Goal: Task Accomplishment & Management: Use online tool/utility

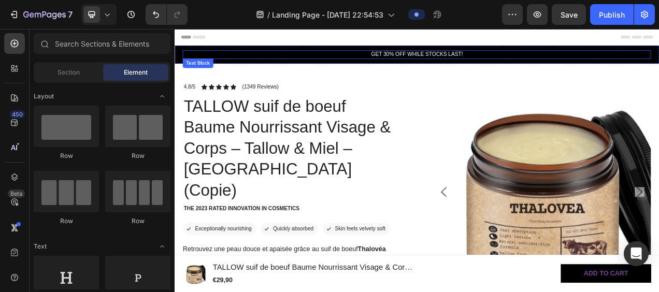
click at [386, 63] on p "GET 30% OFF WHILE STOCKS LAST!" at bounding box center [485, 61] width 599 height 9
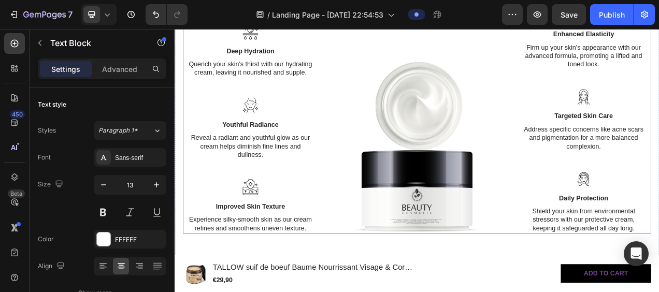
scroll to position [1191, 0]
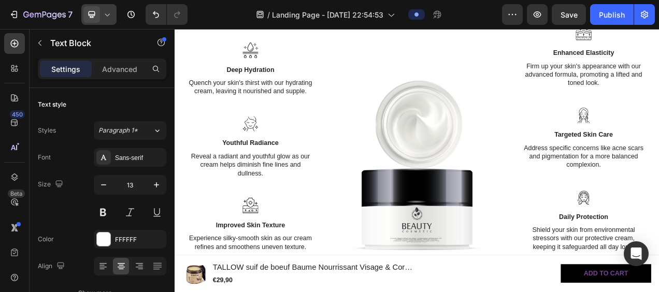
click at [108, 17] on icon at bounding box center [107, 14] width 10 height 10
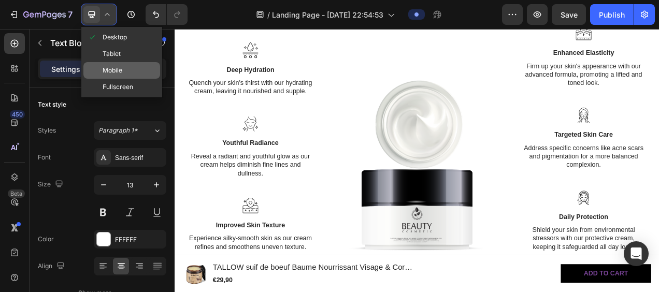
click at [115, 66] on span "Mobile" at bounding box center [113, 70] width 20 height 10
type input "12"
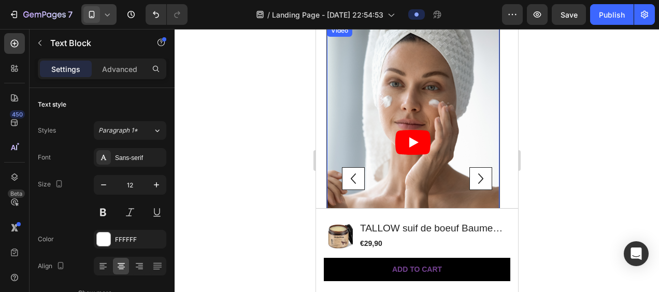
scroll to position [2433, 0]
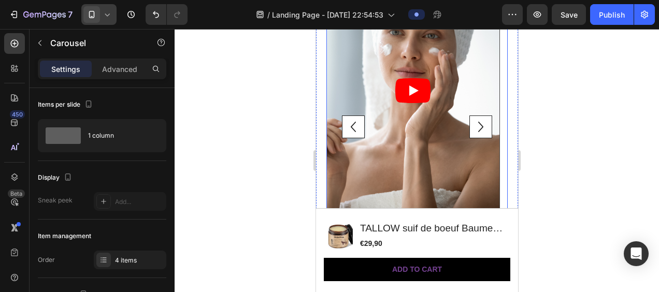
click at [470, 125] on icon "Carousel Next Arrow" at bounding box center [480, 126] width 21 height 21
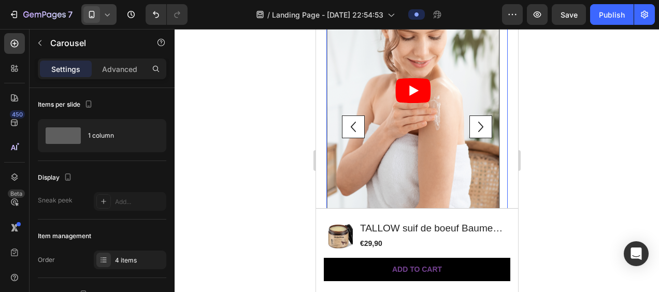
click at [470, 125] on icon "Carousel Next Arrow" at bounding box center [480, 126] width 21 height 21
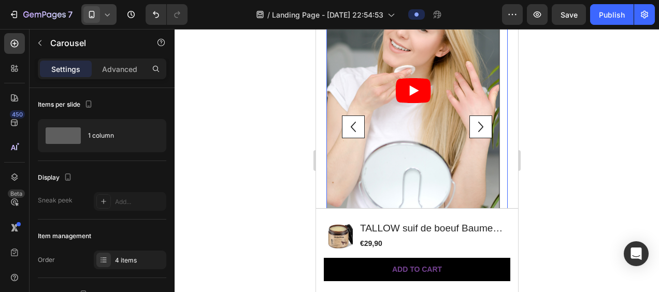
click at [477, 125] on icon "Carousel Next Arrow" at bounding box center [480, 126] width 21 height 21
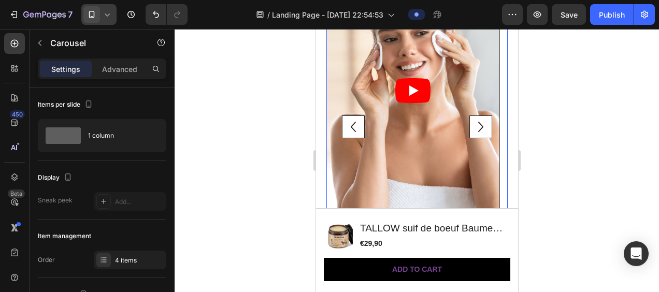
click at [477, 125] on icon "Carousel Next Arrow" at bounding box center [480, 126] width 21 height 21
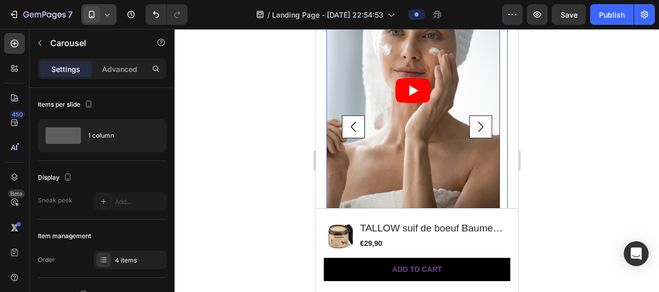
click at [470, 123] on icon "Carousel Next Arrow" at bounding box center [480, 126] width 21 height 21
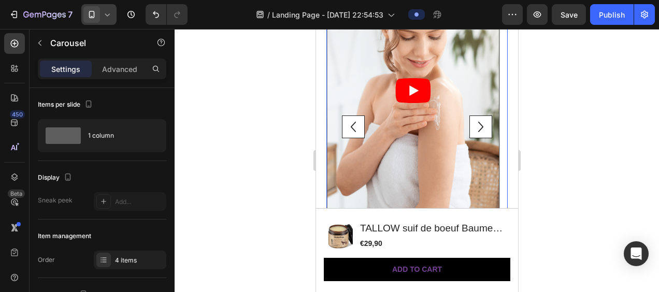
click at [470, 123] on icon "Carousel Next Arrow" at bounding box center [480, 126] width 21 height 21
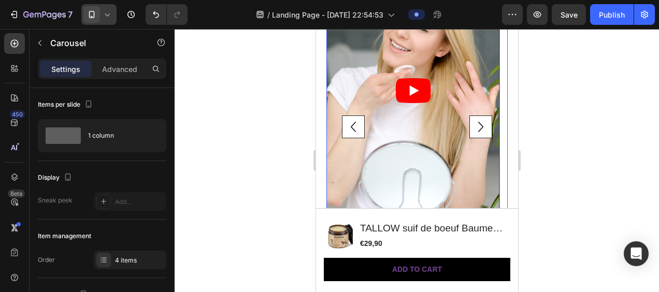
click at [470, 123] on icon "Carousel Next Arrow" at bounding box center [480, 126] width 21 height 21
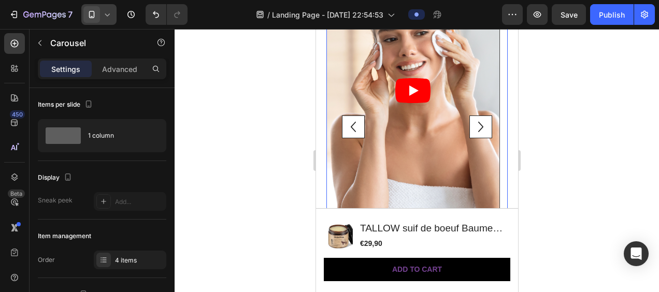
click at [470, 123] on icon "Carousel Next Arrow" at bounding box center [480, 126] width 21 height 21
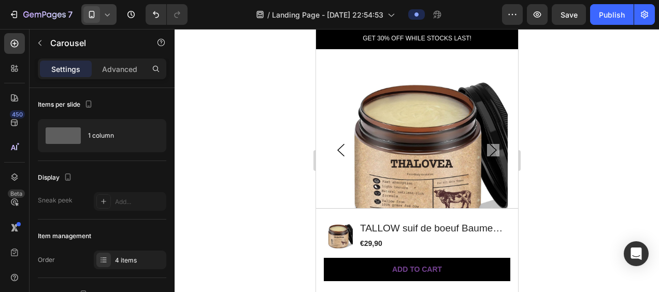
scroll to position [0, 0]
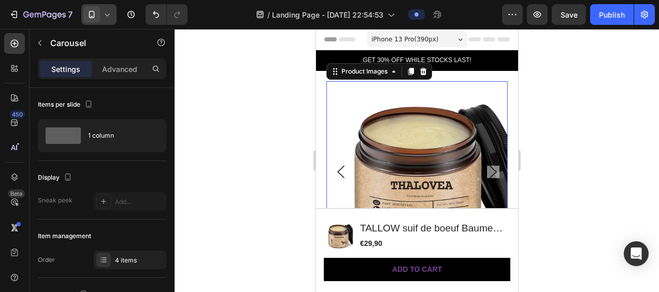
click at [391, 82] on img at bounding box center [416, 171] width 181 height 181
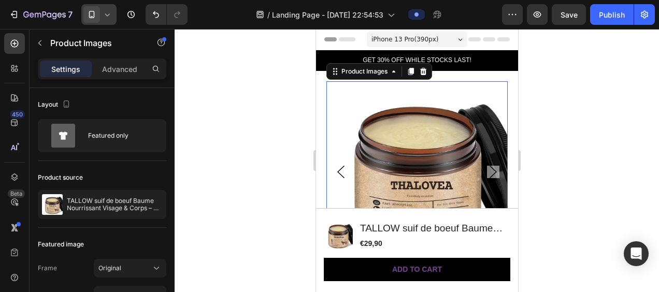
click at [577, 108] on div at bounding box center [416, 160] width 484 height 263
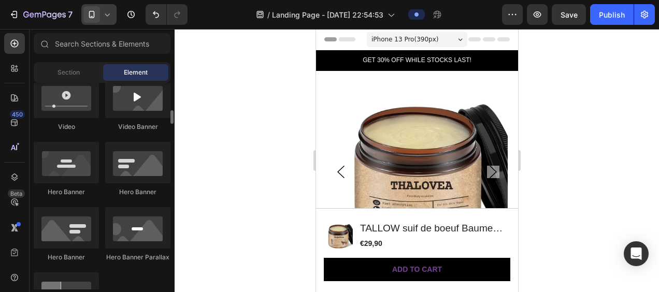
scroll to position [466, 0]
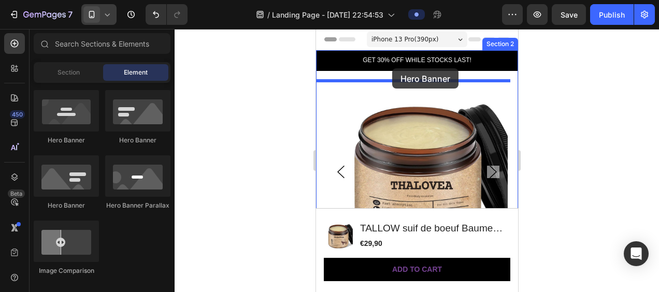
drag, startPoint x: 450, startPoint y: 143, endPoint x: 391, endPoint y: 66, distance: 97.1
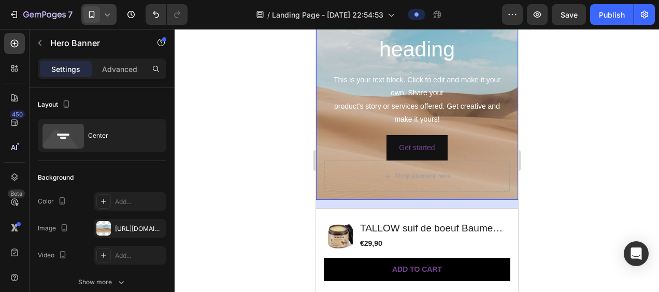
scroll to position [104, 0]
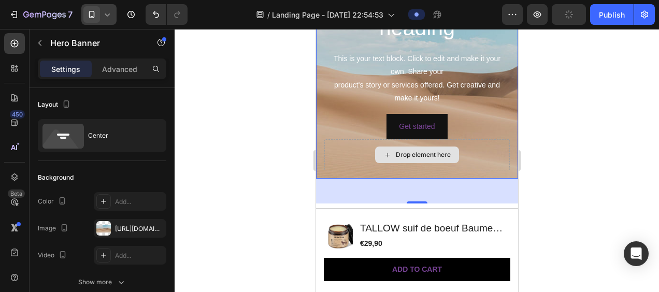
click at [338, 157] on div "Drop element here" at bounding box center [416, 154] width 185 height 31
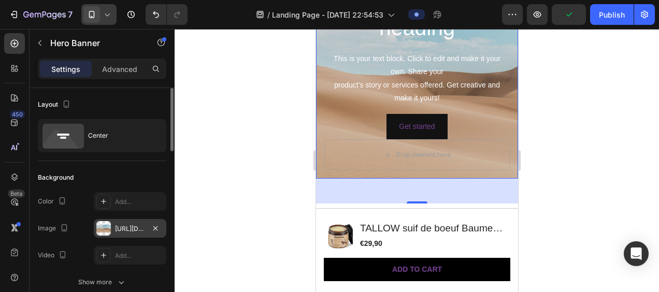
click at [123, 228] on div "[URL][DOMAIN_NAME]" at bounding box center [130, 228] width 30 height 9
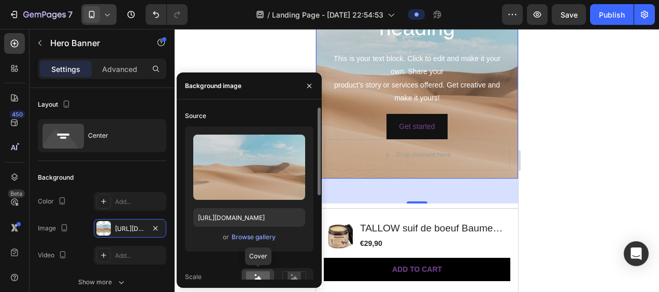
click at [254, 274] on rect at bounding box center [258, 276] width 24 height 11
click at [242, 238] on div "Browse gallery" at bounding box center [253, 236] width 44 height 9
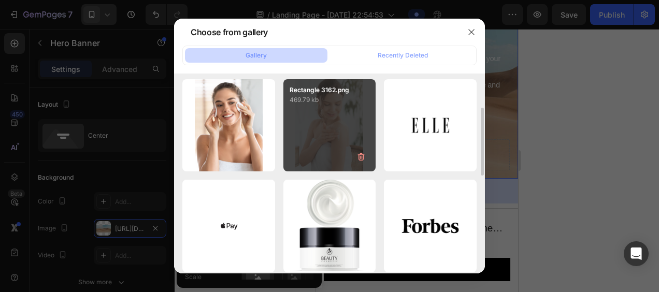
click at [324, 135] on div "Rectangle 3162.png 469.79 kb" at bounding box center [329, 125] width 93 height 93
type input "[URL][DOMAIN_NAME]"
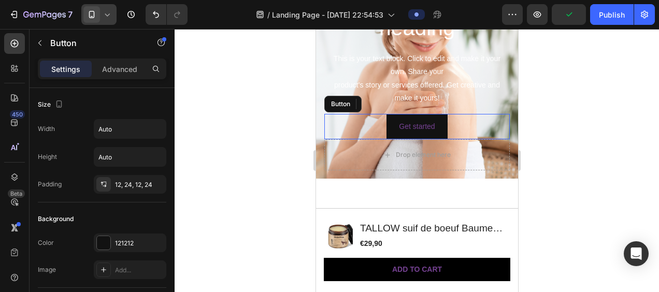
click at [479, 130] on div "Get started Button" at bounding box center [416, 126] width 185 height 25
click at [394, 103] on icon at bounding box center [393, 103] width 7 height 7
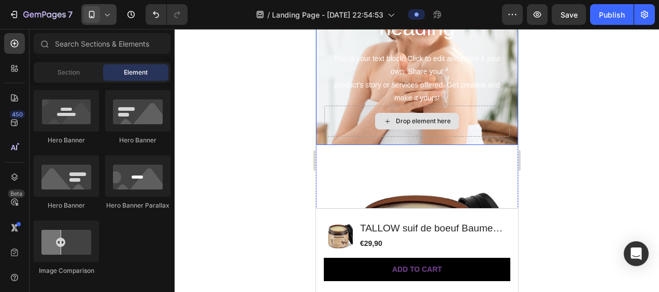
click at [477, 118] on div "Drop element here" at bounding box center [416, 121] width 185 height 31
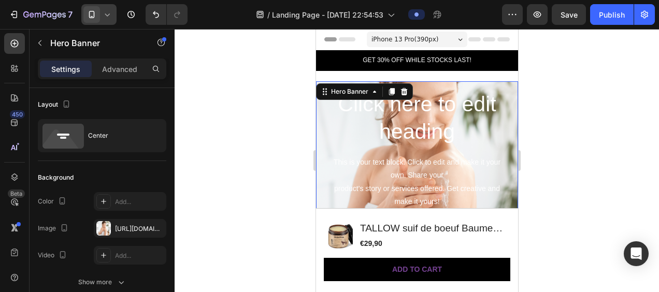
scroll to position [52, 0]
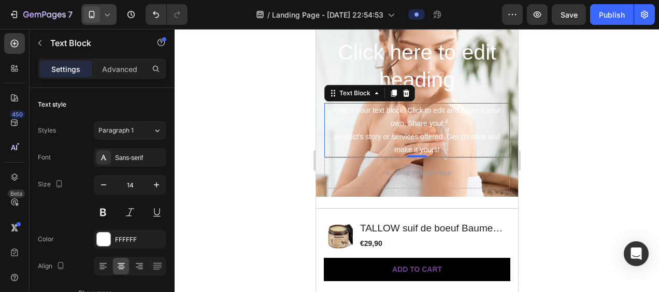
click at [466, 145] on div "This is your text block. Click to edit and make it your own. Share your product…" at bounding box center [416, 130] width 185 height 54
click at [407, 94] on icon at bounding box center [405, 93] width 7 height 7
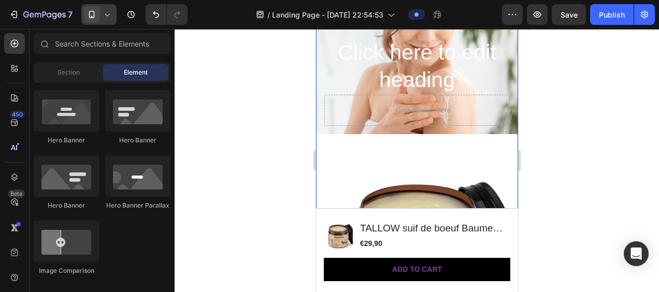
scroll to position [0, 0]
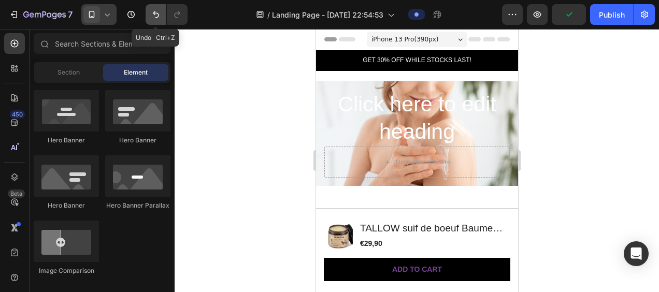
click at [155, 12] on icon "Undo/Redo" at bounding box center [156, 14] width 10 height 10
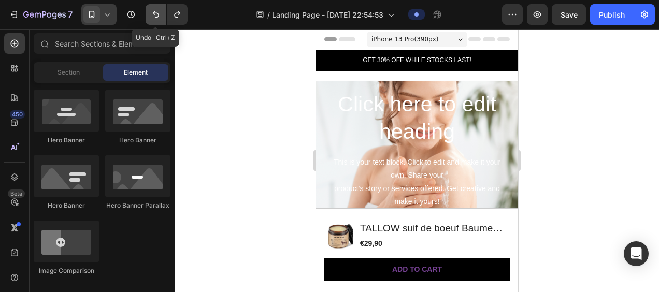
click at [155, 12] on icon "Undo/Redo" at bounding box center [156, 14] width 10 height 10
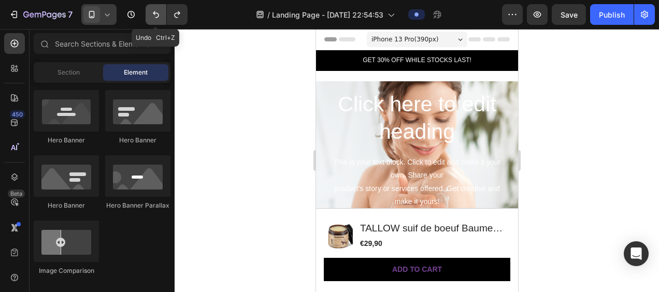
click at [155, 12] on icon "Undo/Redo" at bounding box center [156, 14] width 10 height 10
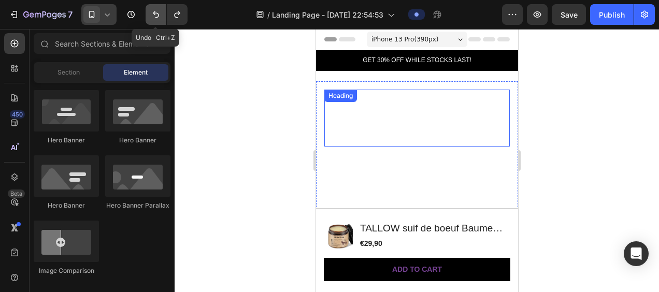
click at [154, 19] on icon "Undo/Redo" at bounding box center [156, 14] width 10 height 10
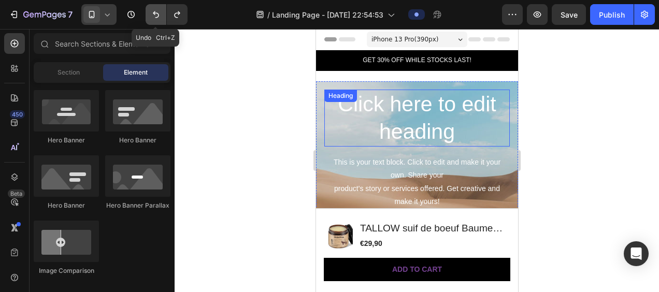
click at [154, 19] on icon "Undo/Redo" at bounding box center [156, 14] width 10 height 10
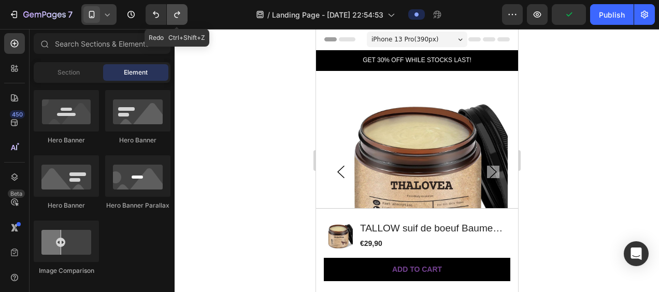
click at [176, 20] on button "Undo/Redo" at bounding box center [177, 14] width 21 height 21
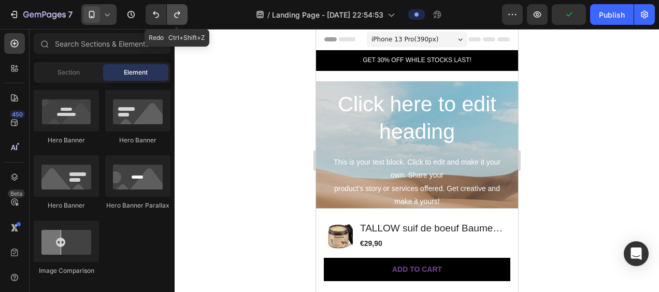
click at [176, 20] on button "Undo/Redo" at bounding box center [177, 14] width 21 height 21
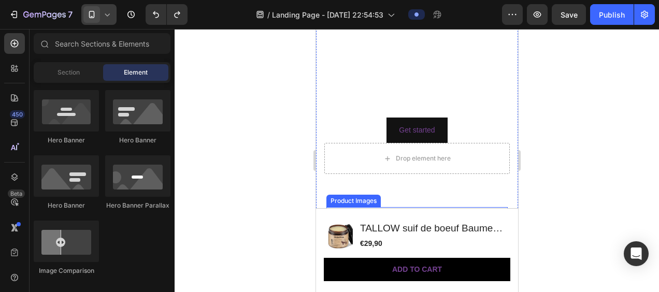
scroll to position [104, 0]
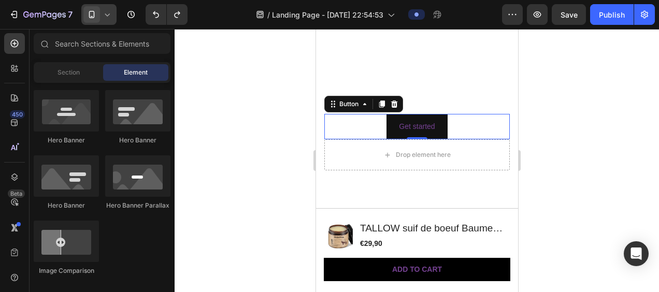
click at [454, 130] on div "Get started Button 0" at bounding box center [416, 126] width 185 height 25
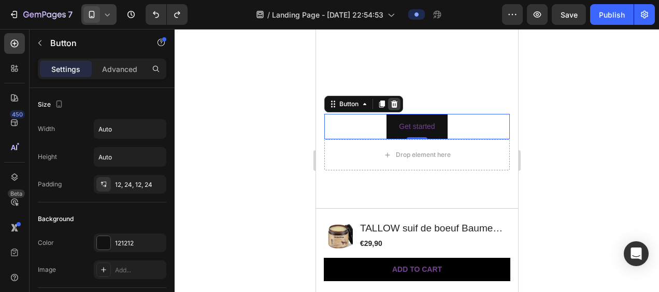
click at [394, 105] on icon at bounding box center [393, 104] width 8 height 8
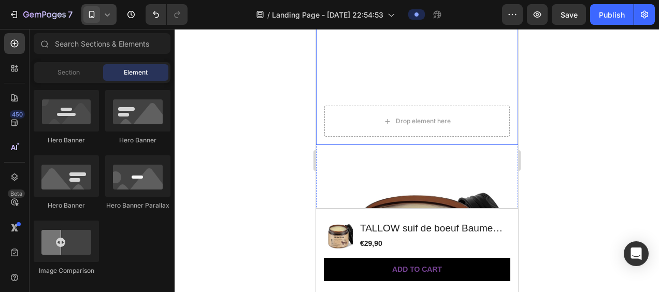
scroll to position [0, 0]
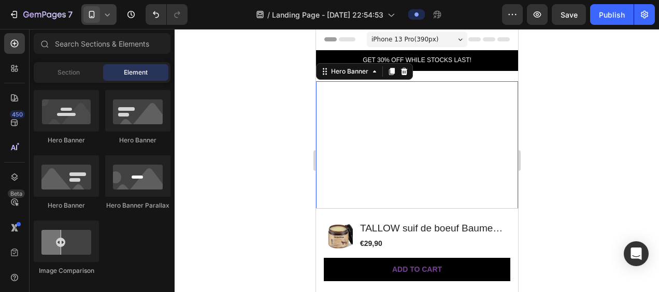
click at [319, 157] on div "Click here to edit heading Heading This is your text block. Click to edit and m…" at bounding box center [416, 164] width 202 height 167
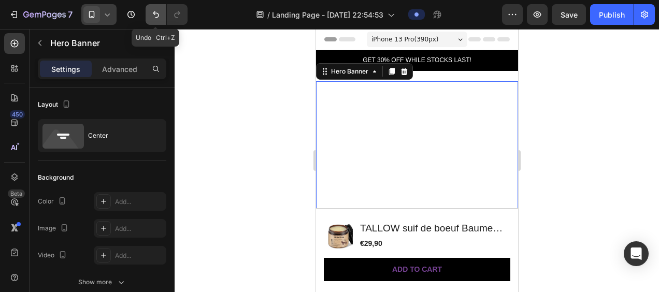
click at [156, 14] on icon "Undo/Redo" at bounding box center [156, 14] width 10 height 10
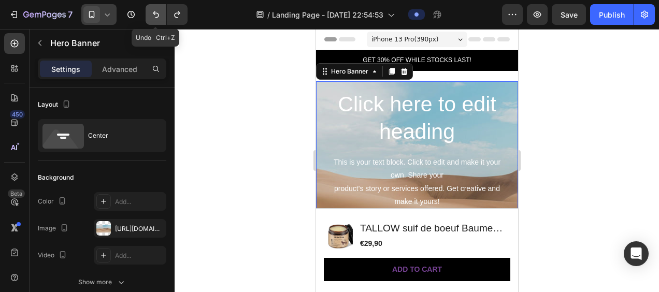
click at [156, 14] on icon "Undo/Redo" at bounding box center [156, 14] width 10 height 10
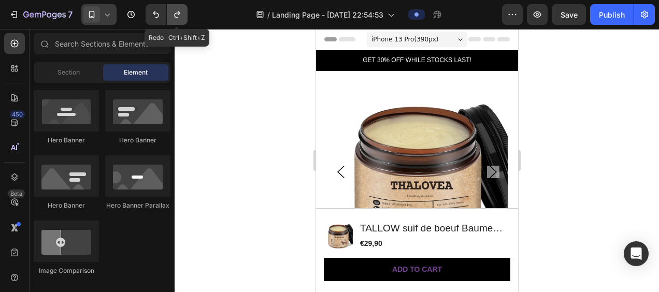
click at [176, 16] on icon "Undo/Redo" at bounding box center [177, 14] width 10 height 10
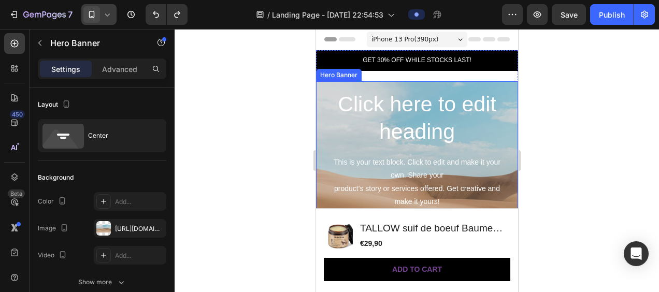
click at [317, 157] on div "Click here to edit heading Heading This is your text block. Click to edit and m…" at bounding box center [416, 181] width 202 height 201
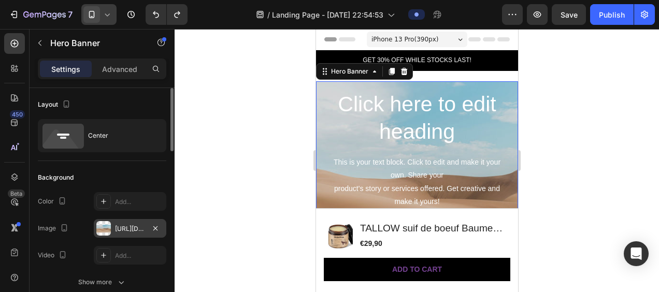
click at [131, 230] on div "[URL][DOMAIN_NAME]" at bounding box center [130, 228] width 30 height 9
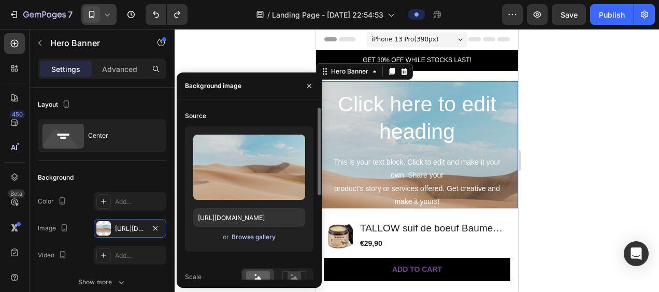
click at [257, 237] on div "Browse gallery" at bounding box center [253, 236] width 44 height 9
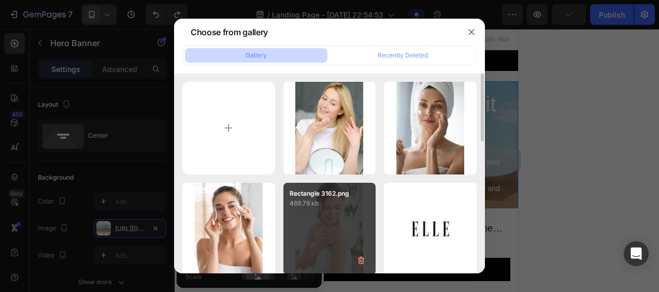
click at [326, 229] on div "Rectangle 3162.png 469.79 kb" at bounding box center [329, 229] width 93 height 93
type input "[URL][DOMAIN_NAME]"
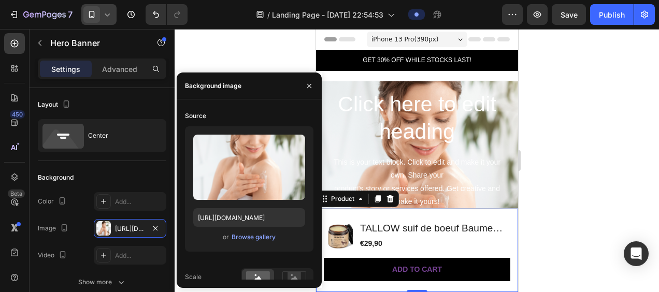
click at [496, 215] on div "Product Images TALLOW suif de boeuf Baume Nourrissant Visage & Corps – Tallow &…" at bounding box center [416, 250] width 202 height 83
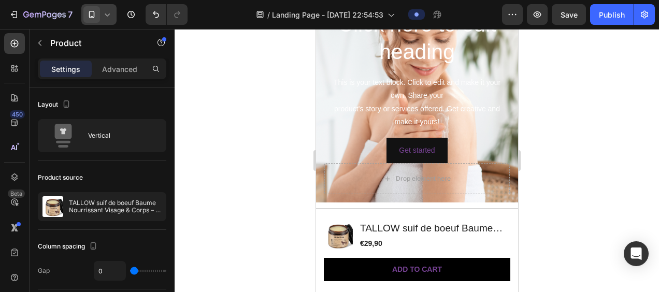
scroll to position [104, 0]
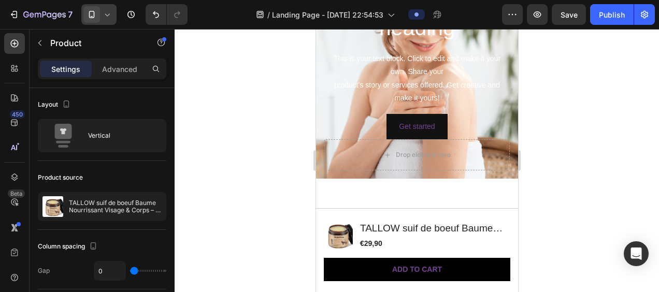
click at [500, 217] on div "Product Images TALLOW suif de boeuf Baume Nourrissant Visage & Corps – Tallow &…" at bounding box center [416, 250] width 202 height 83
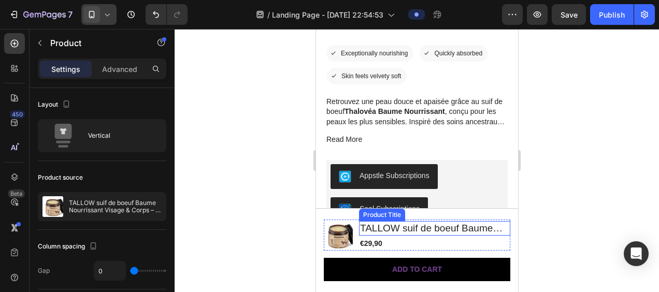
scroll to position [673, 0]
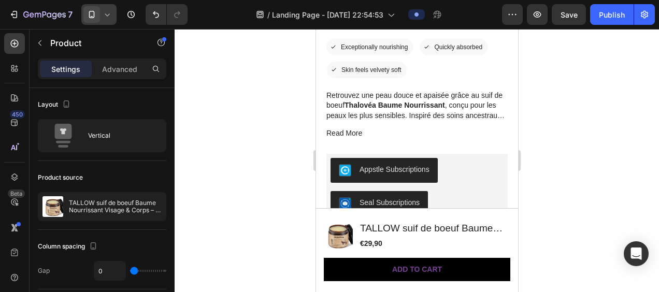
click at [343, 213] on div "Product Images TALLOW suif de boeuf Baume Nourrissant Visage & Corps – Tallow &…" at bounding box center [416, 250] width 202 height 83
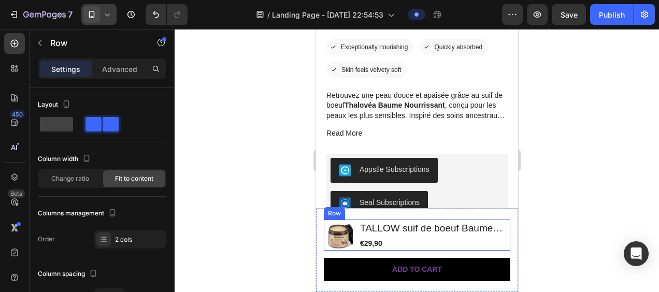
click at [355, 247] on div "Product Images TALLOW suif de boeuf Baume Nourrissant Visage & Corps – Tallow &…" at bounding box center [416, 235] width 186 height 31
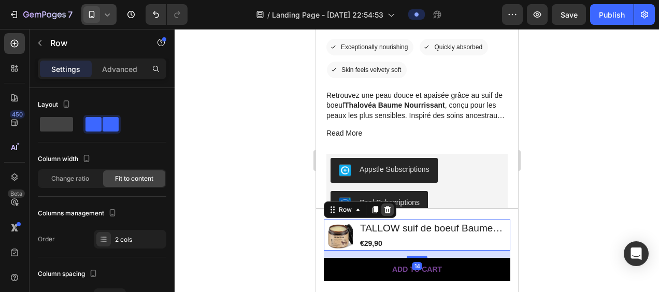
click at [390, 210] on icon at bounding box center [387, 210] width 8 height 8
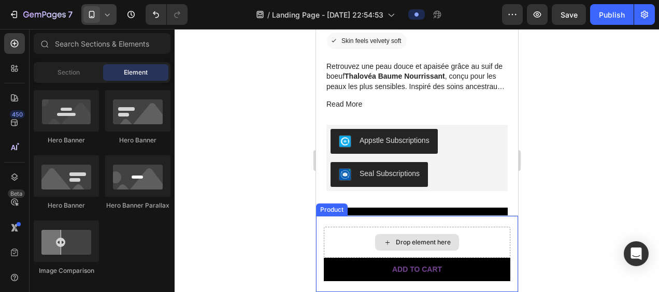
scroll to position [725, 0]
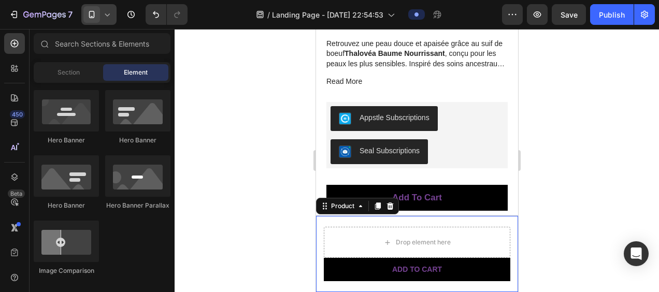
click at [330, 218] on div "Drop element here Add to cart Button Product 0" at bounding box center [416, 254] width 202 height 76
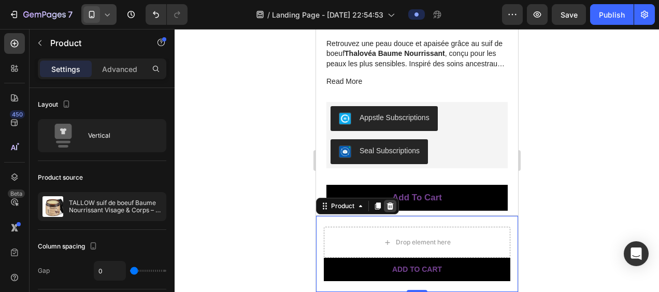
click at [389, 206] on icon at bounding box center [389, 205] width 7 height 7
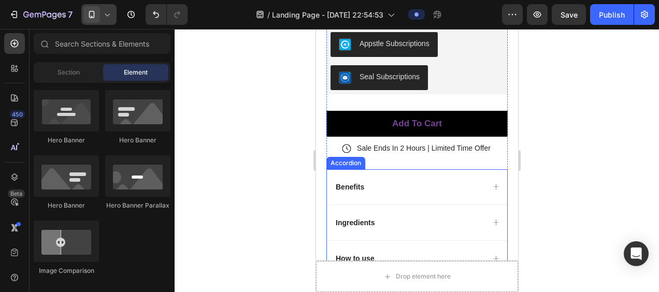
scroll to position [777, 0]
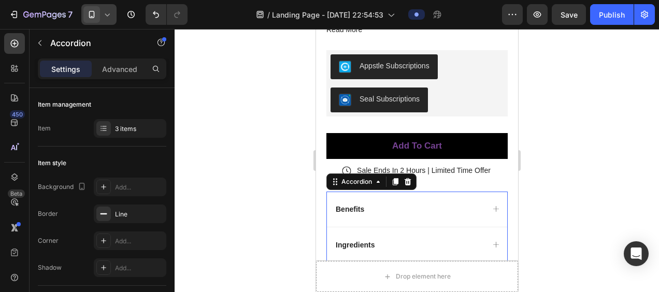
click at [332, 192] on div "Benefits" at bounding box center [416, 209] width 180 height 35
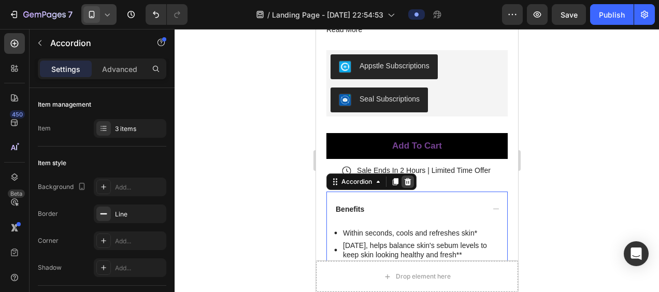
click at [406, 178] on icon at bounding box center [407, 182] width 8 height 8
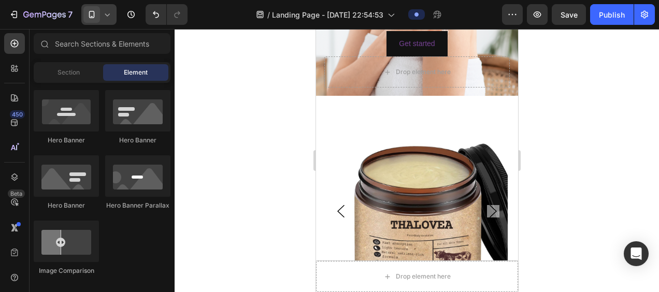
scroll to position [207, 0]
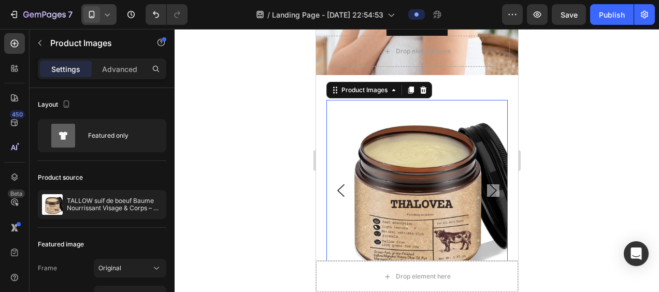
click at [350, 113] on img at bounding box center [416, 190] width 181 height 181
click at [427, 88] on icon at bounding box center [422, 90] width 8 height 8
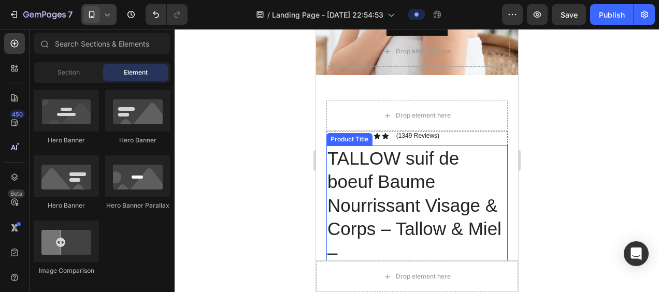
click at [490, 150] on h1 "TALLOW suif de boeuf Baume Nourrissant Visage & Corps – Tallow & Miel – [GEOGRA…" at bounding box center [416, 228] width 181 height 167
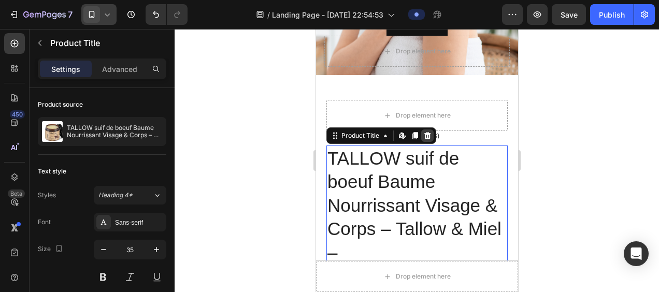
click at [424, 133] on icon at bounding box center [427, 135] width 7 height 7
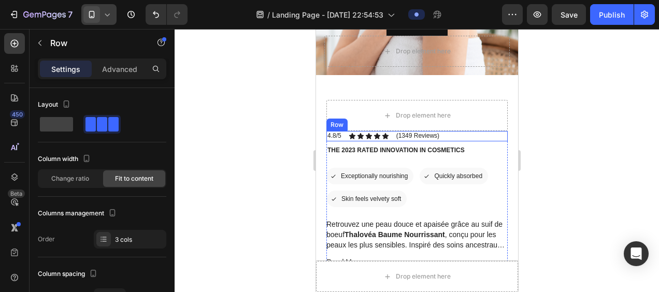
click at [474, 137] on div "4.8/5 Text Block Icon Icon Icon Icon Icon Icon List (1349 Reviews) Text Block R…" at bounding box center [416, 136] width 181 height 10
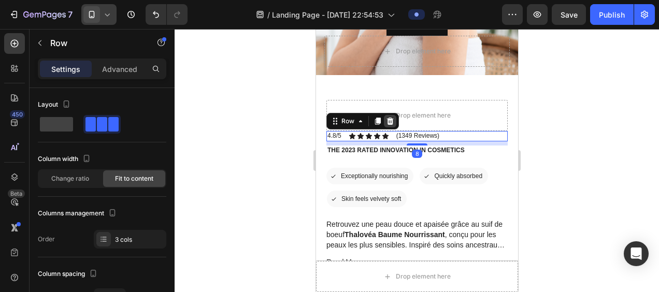
click at [388, 122] on icon at bounding box center [389, 121] width 7 height 7
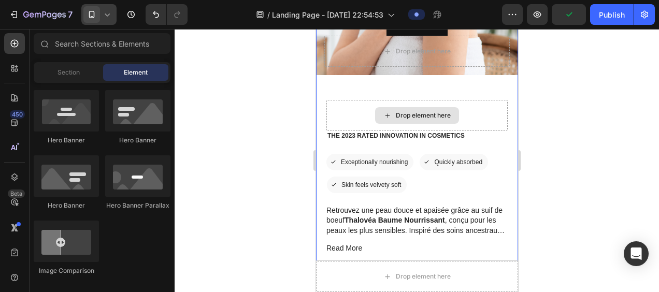
click at [477, 116] on div "Drop element here" at bounding box center [416, 115] width 181 height 31
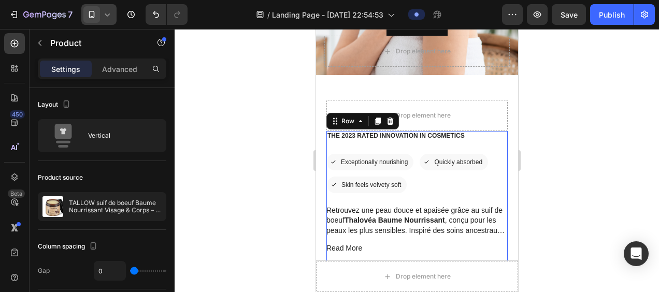
click at [489, 149] on div "The 2023 Rated Innovation in Cosmetics Text Block Icon Exceptionally nourishing…" at bounding box center [416, 270] width 181 height 279
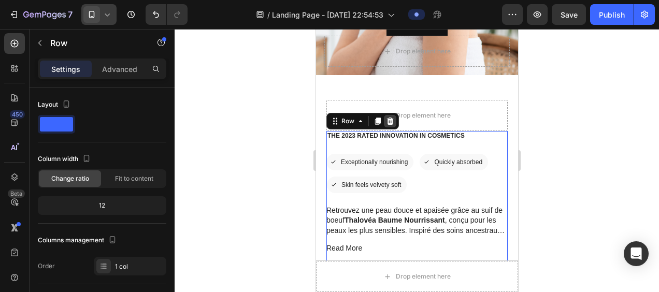
click at [389, 121] on icon at bounding box center [389, 121] width 7 height 7
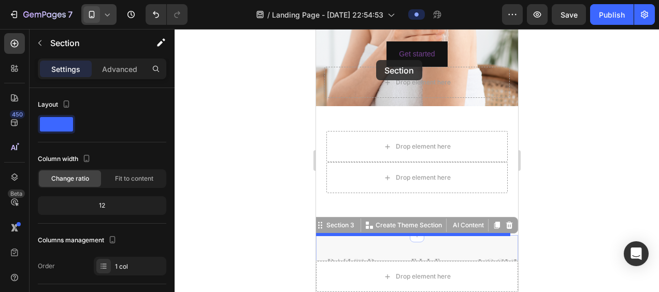
scroll to position [159, 0]
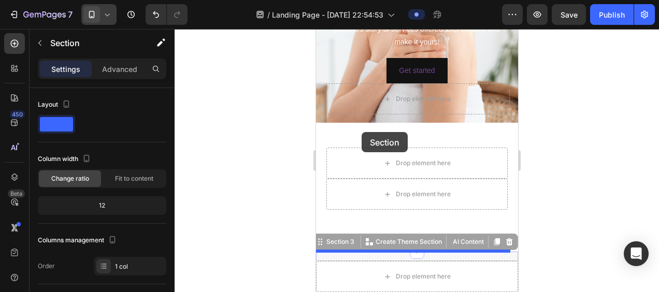
drag, startPoint x: 378, startPoint y: 164, endPoint x: 361, endPoint y: 132, distance: 36.6
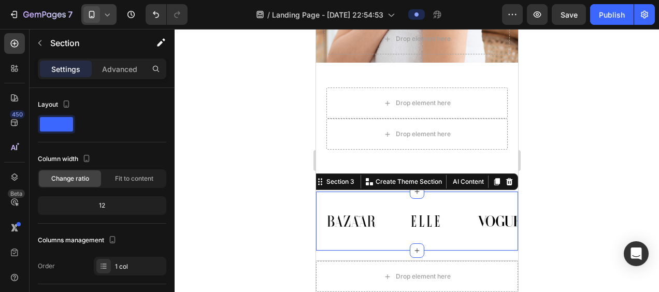
scroll to position [211, 0]
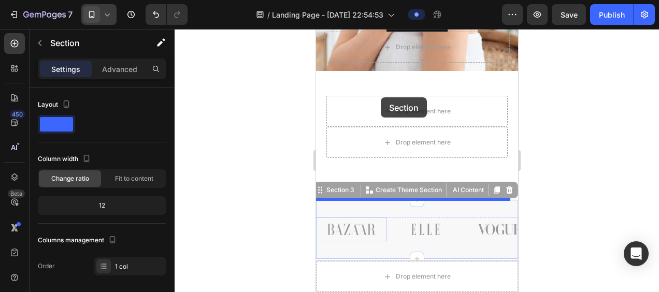
drag, startPoint x: 380, startPoint y: 249, endPoint x: 380, endPoint y: 97, distance: 151.2
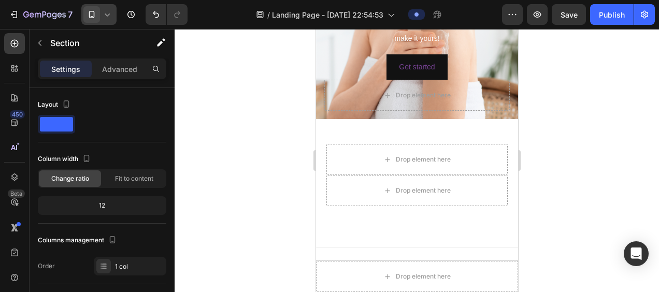
scroll to position [159, 0]
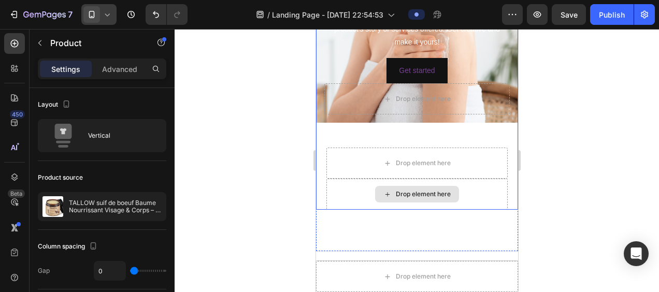
click at [329, 196] on div "Drop element here" at bounding box center [416, 194] width 181 height 31
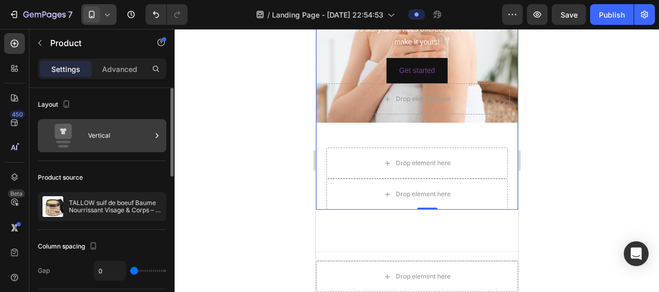
click at [154, 134] on icon at bounding box center [157, 135] width 10 height 10
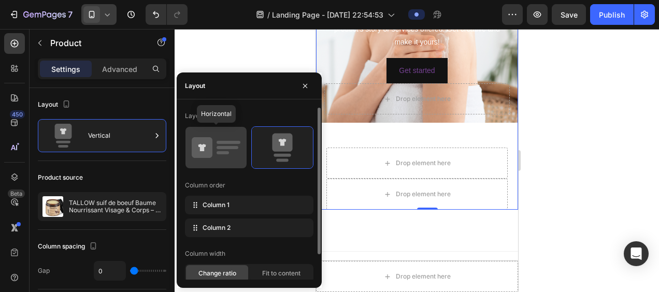
click at [224, 155] on icon at bounding box center [216, 147] width 49 height 29
type input "78"
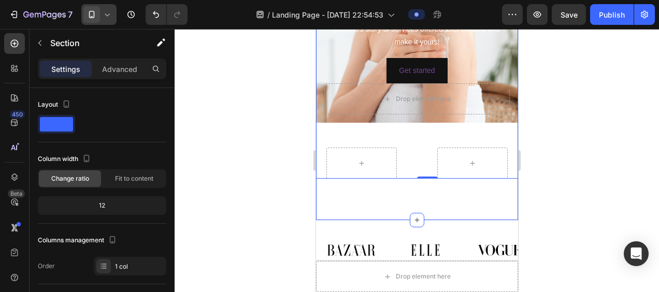
click at [371, 197] on div "GET 30% OFF WHILE STOCKS LAST! Text Block Row Click here to edit heading Headin…" at bounding box center [416, 55] width 202 height 329
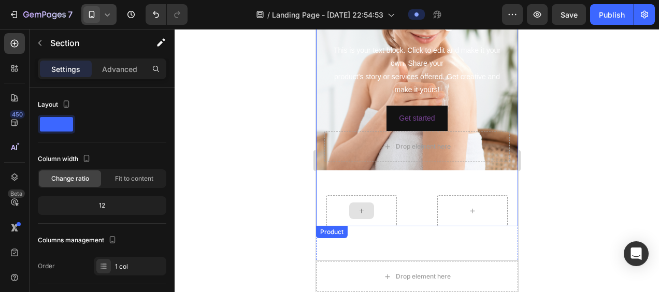
scroll to position [108, 0]
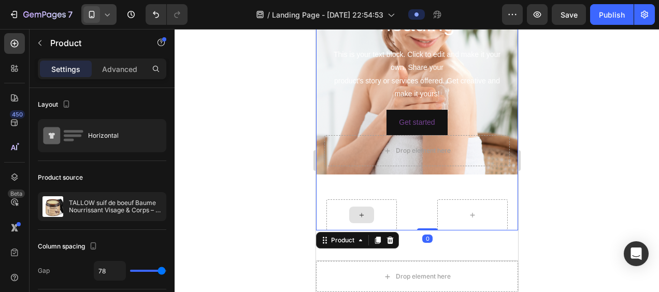
click at [384, 208] on div at bounding box center [361, 214] width 70 height 31
click at [389, 239] on icon at bounding box center [389, 240] width 7 height 7
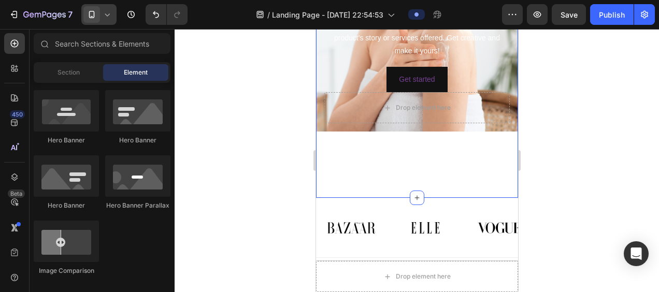
scroll to position [159, 0]
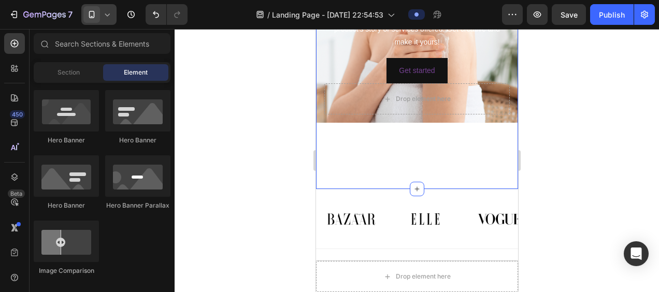
click at [391, 158] on div "GET 30% OFF WHILE STOCKS LAST! Text Block Row Click here to edit heading Headin…" at bounding box center [416, 40] width 202 height 298
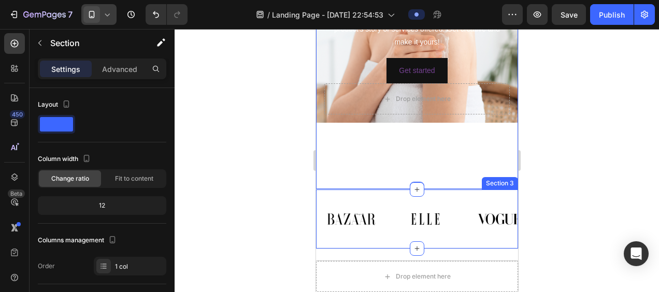
click at [387, 198] on div "Image Image Image Image Image Image Carousel Section 3" at bounding box center [416, 219] width 202 height 60
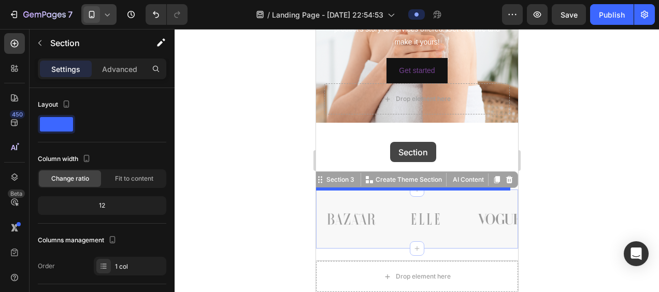
drag, startPoint x: 398, startPoint y: 203, endPoint x: 389, endPoint y: 142, distance: 62.2
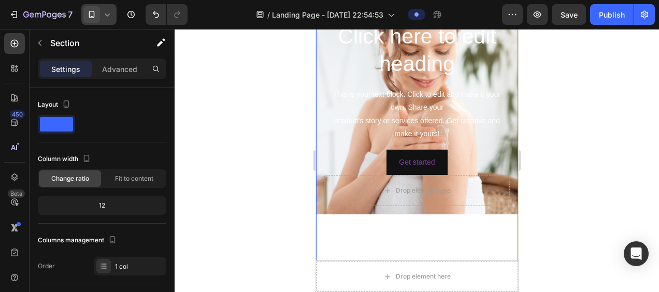
scroll to position [52, 0]
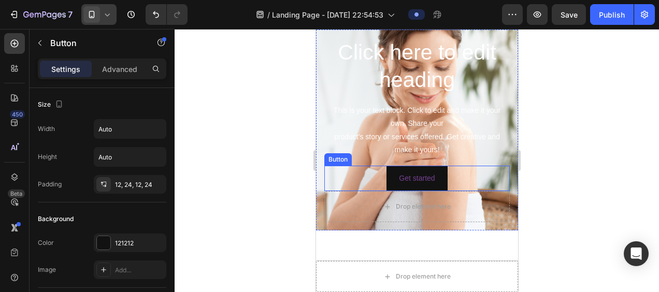
click at [346, 180] on div "Get started Button" at bounding box center [416, 178] width 185 height 25
click at [391, 153] on icon at bounding box center [393, 155] width 7 height 7
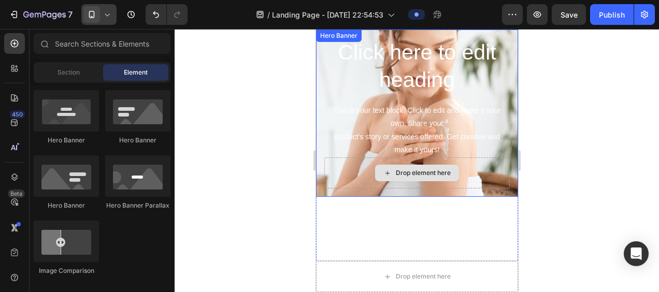
scroll to position [0, 0]
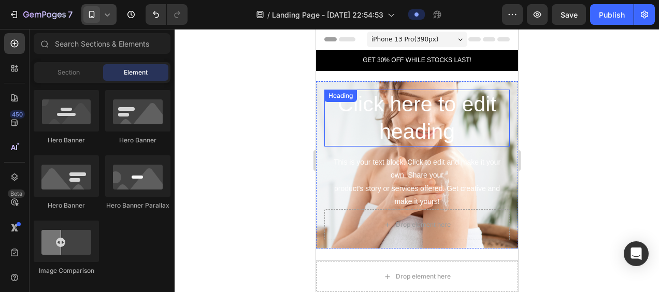
click at [496, 122] on h2 "Click here to edit heading" at bounding box center [416, 118] width 185 height 57
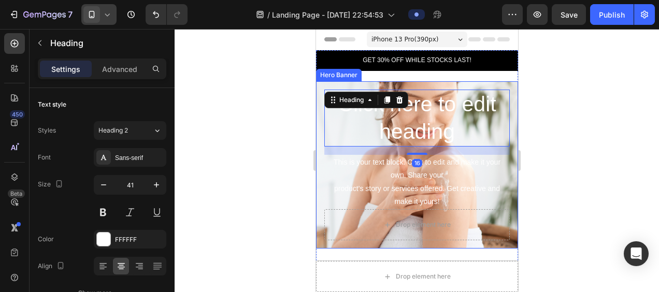
click at [503, 145] on div "Click here to edit heading Heading 16 This is your text block. Click to edit an…" at bounding box center [416, 164] width 202 height 167
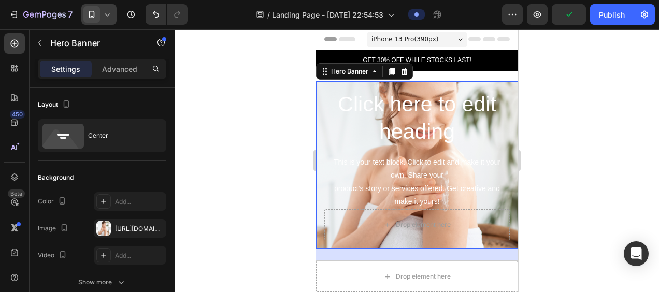
click at [488, 243] on div "Click here to edit heading Heading This is your text block. Click to edit and m…" at bounding box center [416, 164] width 202 height 167
click at [321, 242] on div "Click here to edit heading Heading This is your text block. Click to edit and m…" at bounding box center [416, 164] width 202 height 167
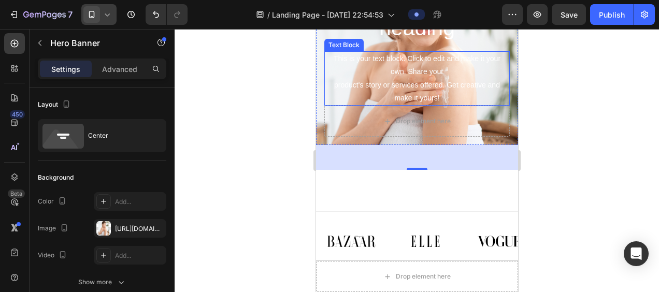
scroll to position [104, 0]
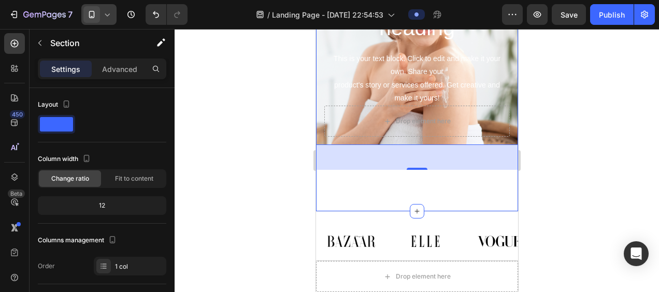
click at [431, 194] on div "GET 30% OFF WHILE STOCKS LAST! Text Block Row Click here to edit heading Headin…" at bounding box center [416, 79] width 202 height 265
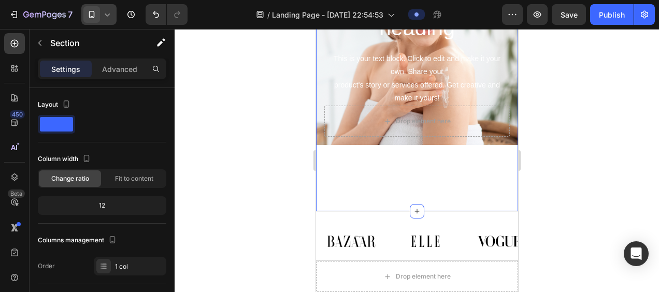
click at [411, 179] on div "GET 30% OFF WHILE STOCKS LAST! Text Block Row Click here to edit heading Headin…" at bounding box center [416, 79] width 202 height 265
click at [459, 228] on div "Image Image Image Image Image Image Carousel Section 3" at bounding box center [416, 241] width 202 height 60
click at [408, 169] on div "GET 30% OFF WHILE STOCKS LAST! Text Block Row Click here to edit heading Headin…" at bounding box center [416, 58] width 202 height 223
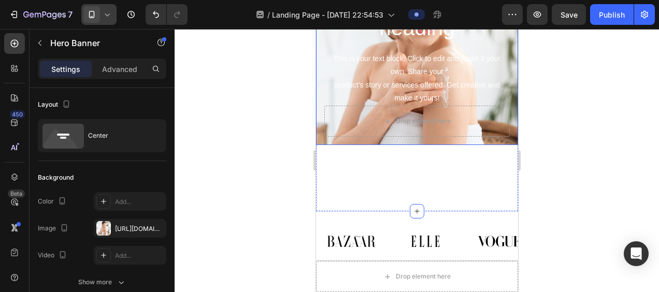
click at [460, 139] on div "Click here to edit heading Heading This is your text block. Click to edit and m…" at bounding box center [416, 61] width 202 height 167
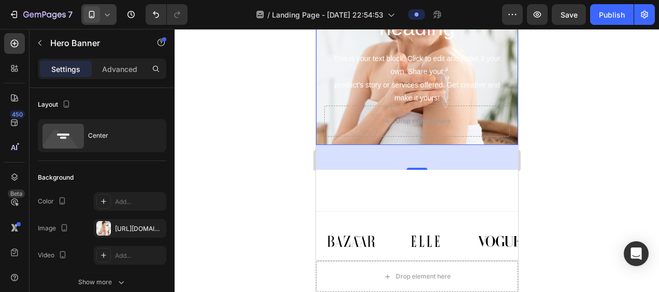
drag, startPoint x: 412, startPoint y: 166, endPoint x: 411, endPoint y: 149, distance: 16.6
click at [411, 148] on div "48" at bounding box center [416, 157] width 202 height 25
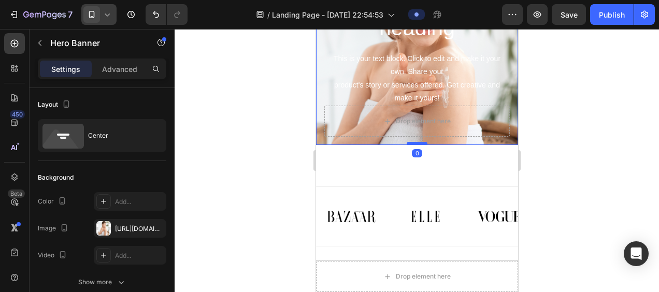
drag, startPoint x: 415, startPoint y: 169, endPoint x: 415, endPoint y: 142, distance: 26.9
click at [415, 142] on div at bounding box center [416, 143] width 21 height 3
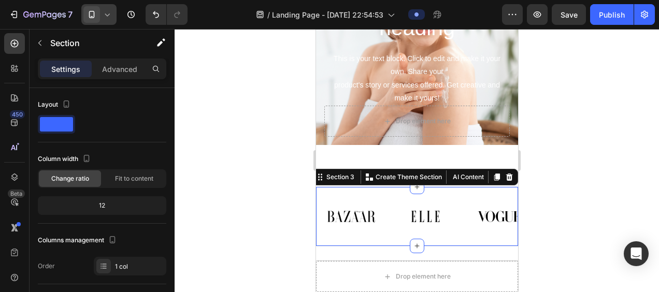
click at [443, 201] on div "Image Image Image Image Image Image Carousel Section 3 You can create reusable …" at bounding box center [416, 216] width 202 height 60
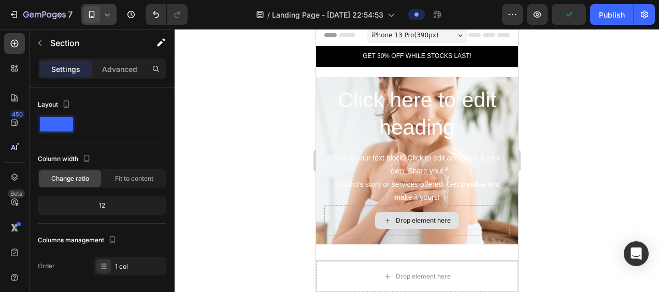
scroll to position [0, 0]
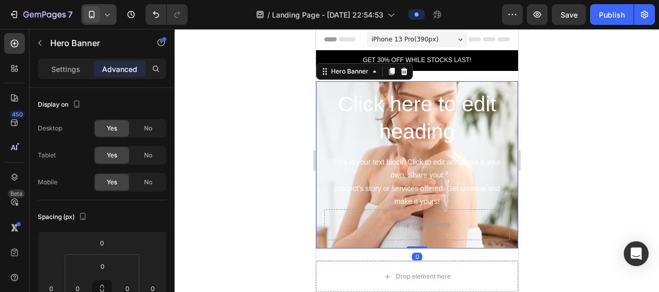
click at [505, 239] on div "Click here to edit heading Heading This is your text block. Click to edit and m…" at bounding box center [416, 164] width 202 height 167
click at [372, 77] on div "Hero Banner" at bounding box center [349, 71] width 62 height 12
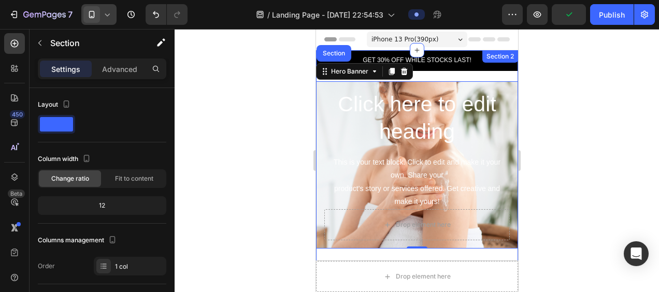
click at [461, 79] on div "GET 30% OFF WHILE STOCKS LAST! Text Block Row Click here to edit heading Headin…" at bounding box center [416, 149] width 202 height 198
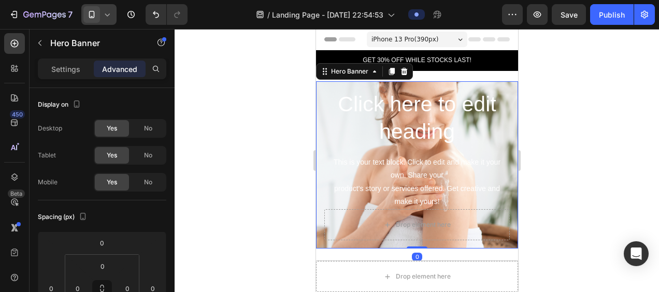
click at [370, 88] on div "Click here to edit heading Heading This is your text block. Click to edit and m…" at bounding box center [416, 164] width 202 height 167
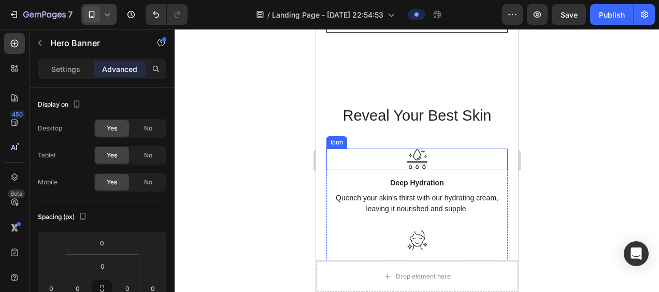
scroll to position [880, 0]
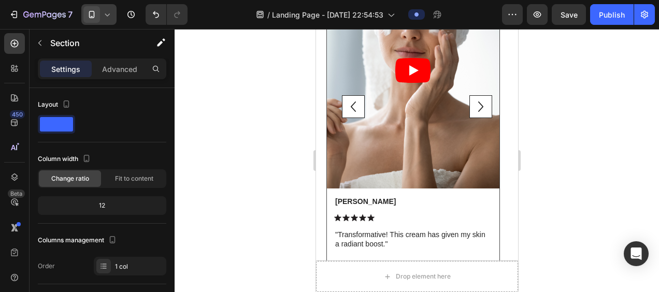
scroll to position [1657, 0]
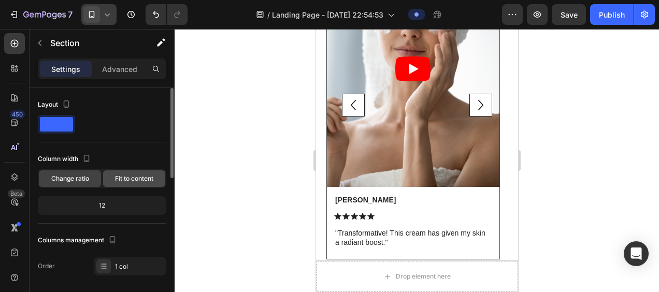
click at [136, 176] on span "Fit to content" at bounding box center [134, 178] width 38 height 9
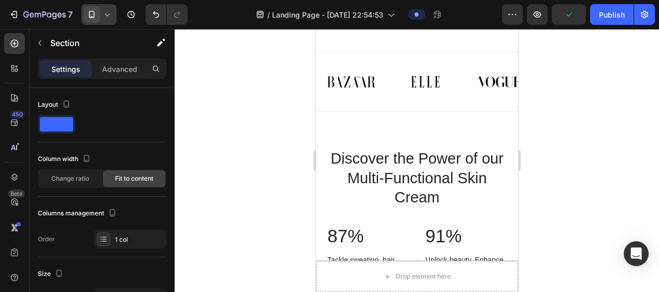
scroll to position [311, 0]
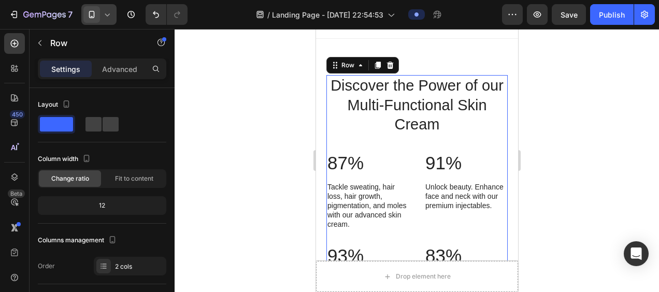
click at [487, 147] on div "Discover the Power of our Multi-Functional Skin Cream Heading 87% Text Block Ta…" at bounding box center [416, 220] width 181 height 291
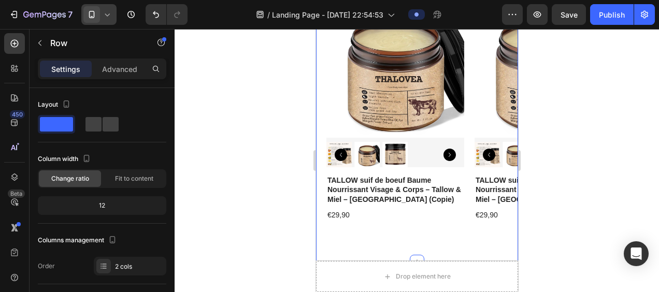
scroll to position [2798, 0]
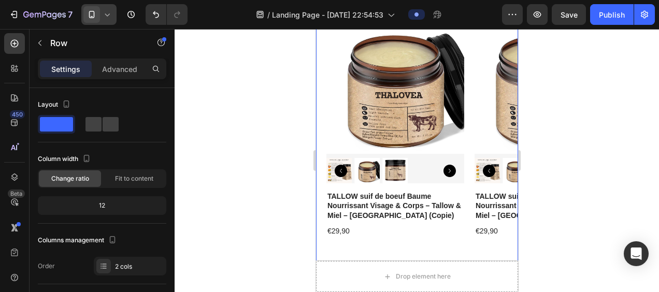
click at [445, 245] on div "Use With Heading For the ultimate care, discover our recommendation of suppleme…" at bounding box center [416, 94] width 202 height 368
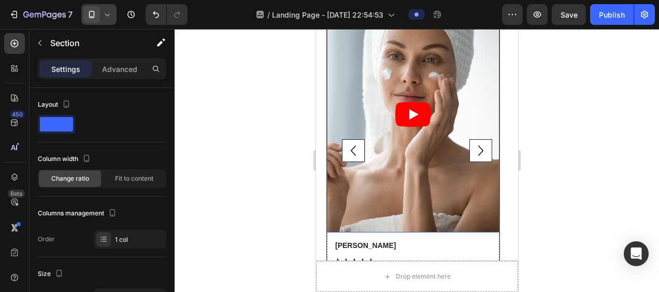
scroll to position [1864, 0]
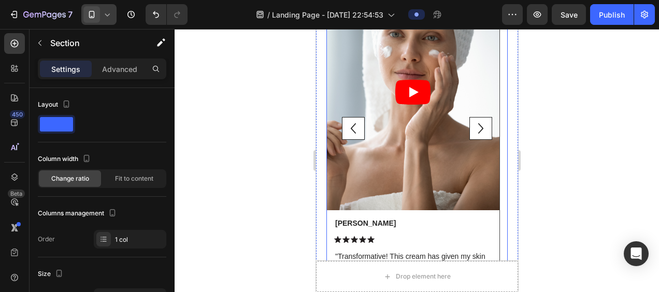
click at [470, 128] on icon "Carousel Next Arrow" at bounding box center [480, 128] width 21 height 21
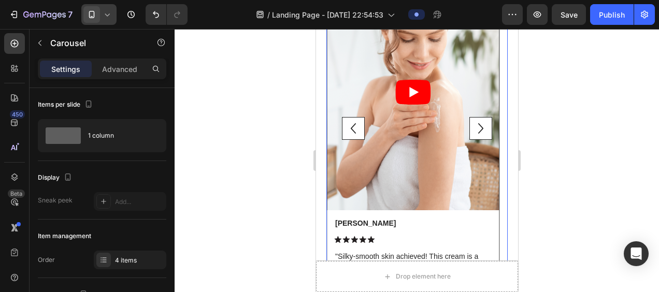
click at [470, 128] on icon "Carousel Next Arrow" at bounding box center [480, 128] width 21 height 21
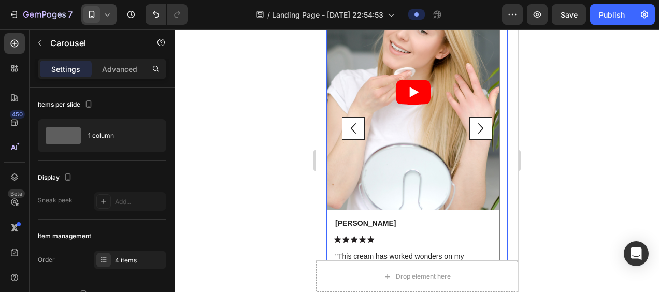
click at [470, 128] on icon "Carousel Next Arrow" at bounding box center [480, 128] width 21 height 21
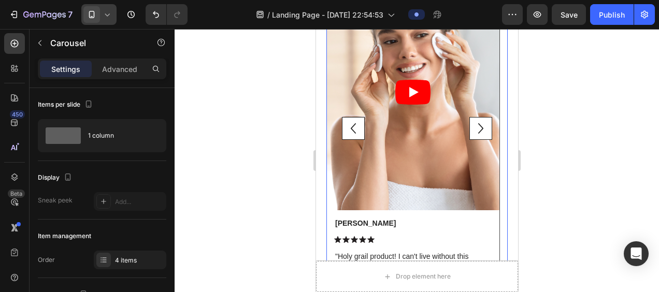
click at [470, 128] on icon "Carousel Next Arrow" at bounding box center [480, 128] width 21 height 21
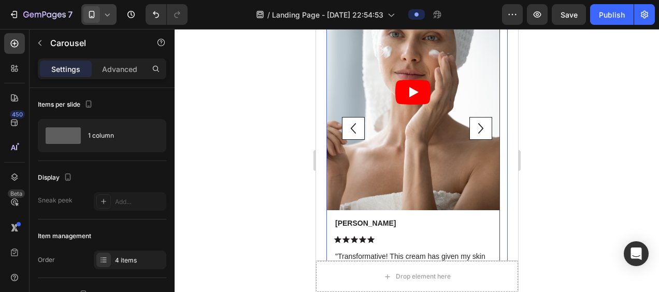
click at [470, 128] on icon "Carousel Next Arrow" at bounding box center [480, 128] width 21 height 21
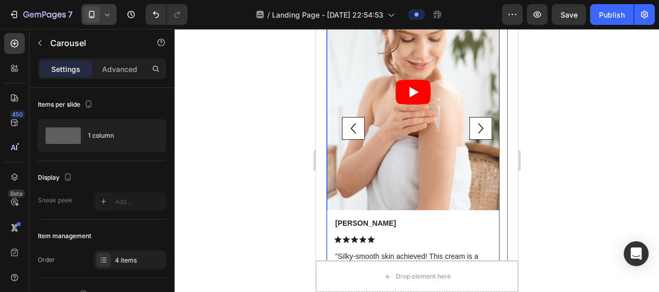
click at [470, 128] on icon "Carousel Next Arrow" at bounding box center [480, 128] width 21 height 21
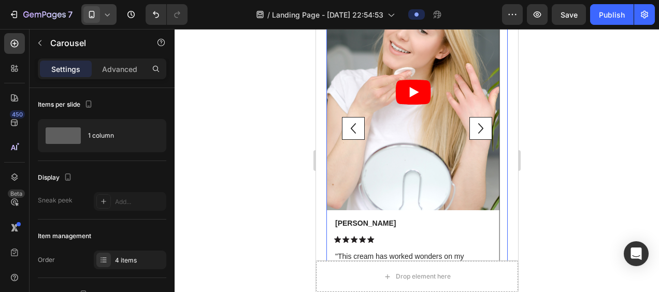
click at [470, 128] on icon "Carousel Next Arrow" at bounding box center [480, 128] width 21 height 21
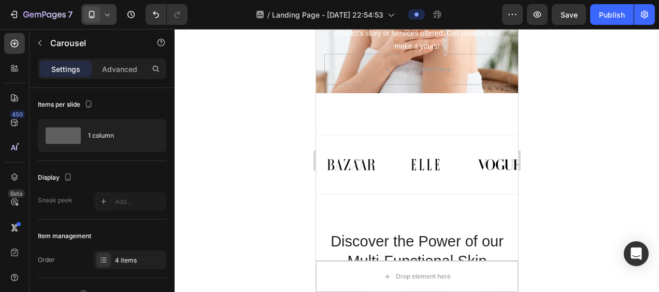
scroll to position [156, 0]
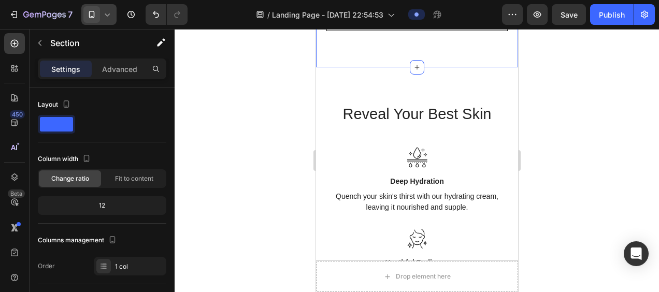
scroll to position [881, 0]
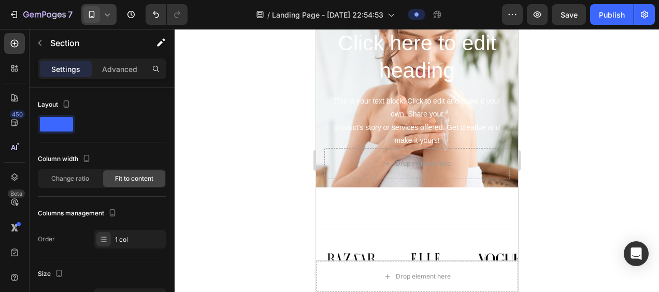
scroll to position [0, 0]
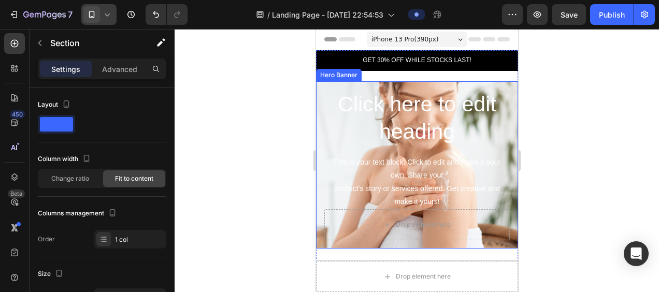
click at [321, 145] on div "Click here to edit heading Heading This is your text block. Click to edit and m…" at bounding box center [416, 164] width 202 height 167
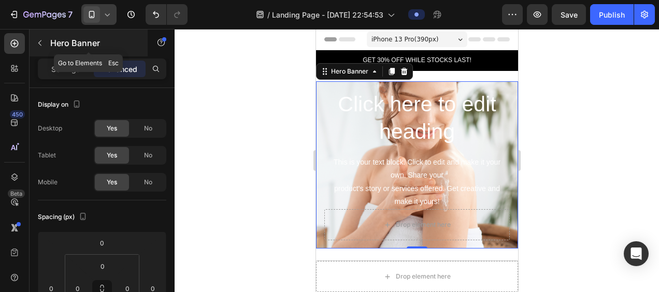
click at [41, 46] on icon "button" at bounding box center [40, 43] width 8 height 8
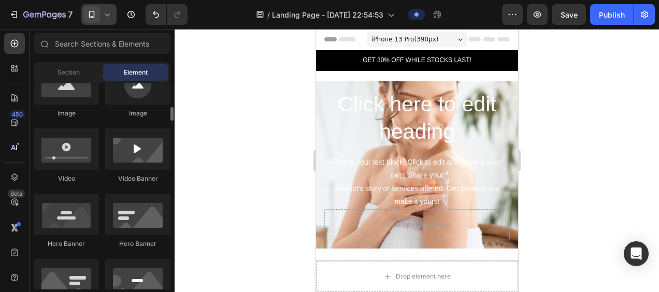
scroll to position [414, 0]
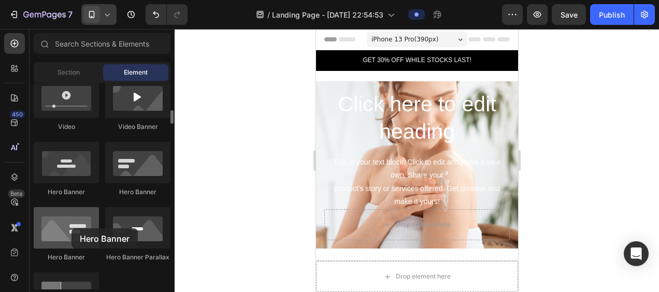
click at [71, 228] on div at bounding box center [66, 227] width 65 height 41
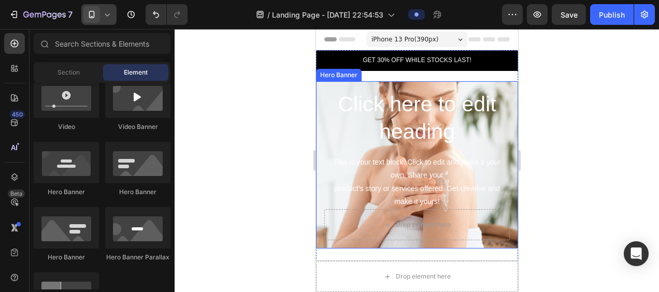
scroll to position [52, 0]
